Goal: Check status

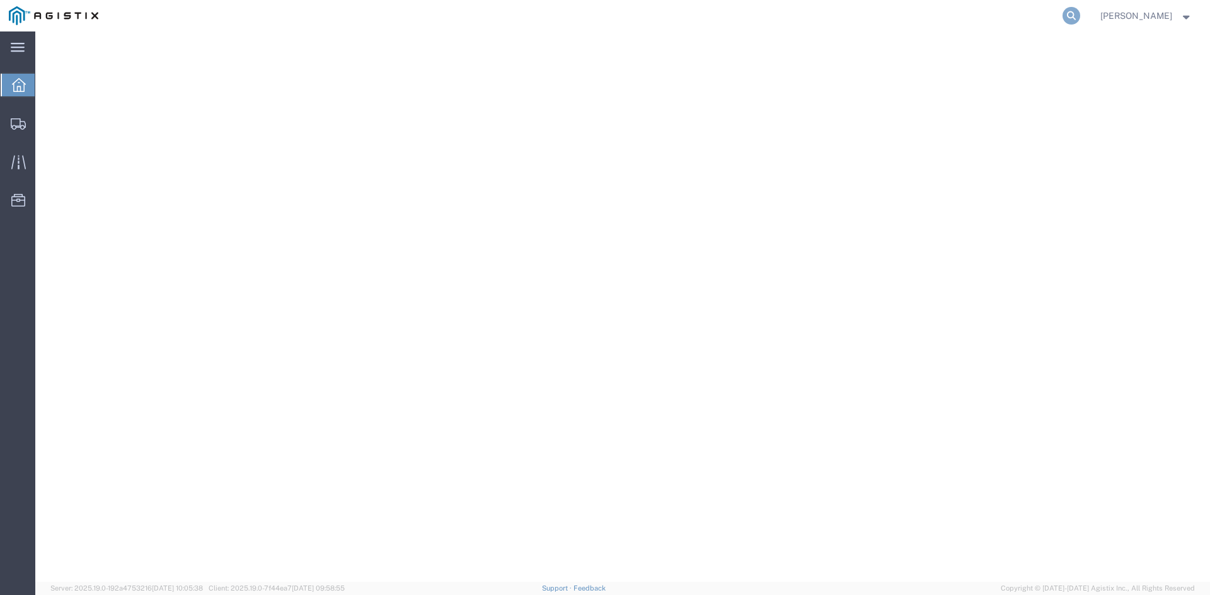
click at [1080, 17] on icon at bounding box center [1071, 16] width 18 height 18
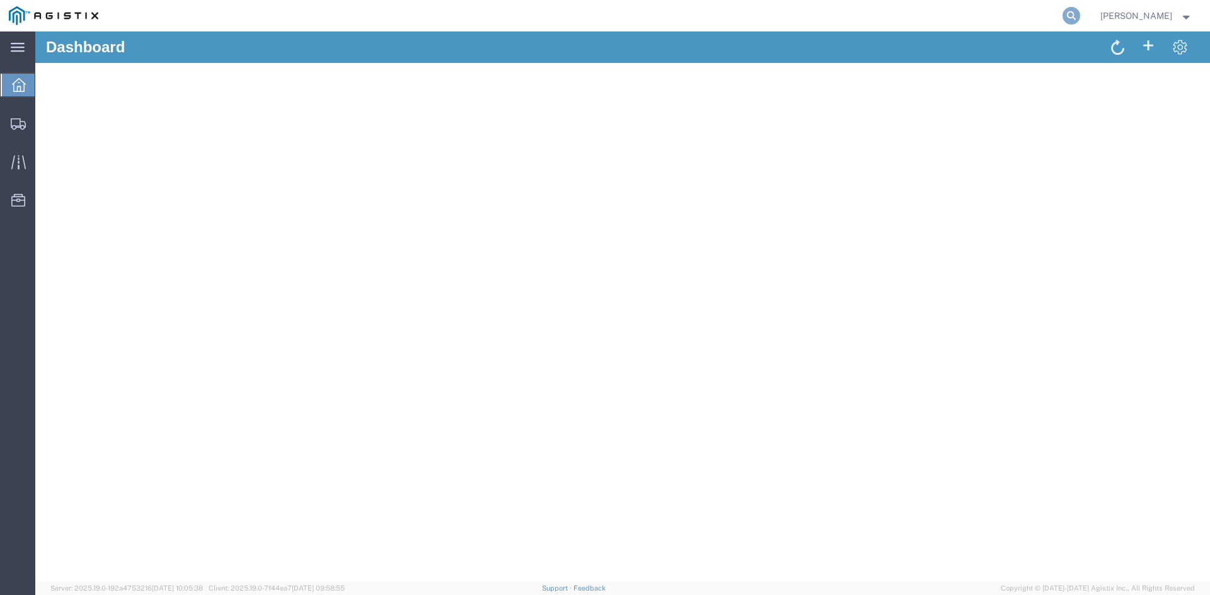
paste input "56795420"
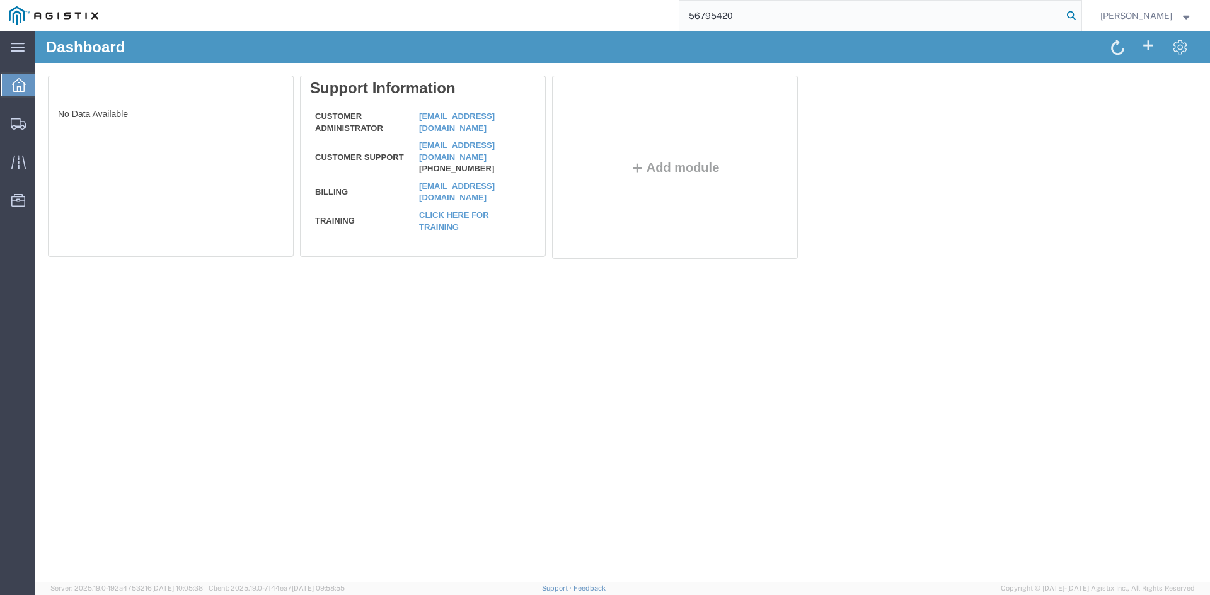
type input "56795420"
